Goal: Submit feedback/report problem: Submit feedback/report problem

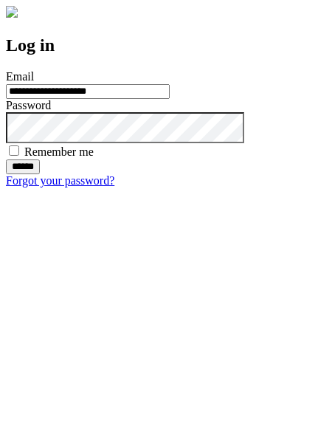
type input "**********"
click at [40, 174] on input "******" at bounding box center [23, 167] width 34 height 15
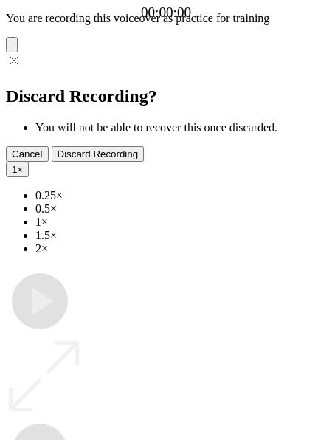
type input "**********"
